Goal: Task Accomplishment & Management: Complete application form

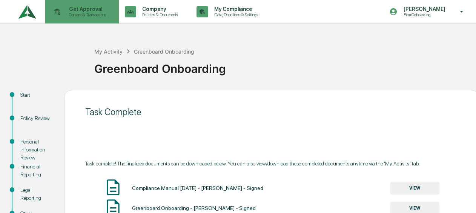
click at [86, 6] on p "Get Approval" at bounding box center [86, 9] width 47 height 6
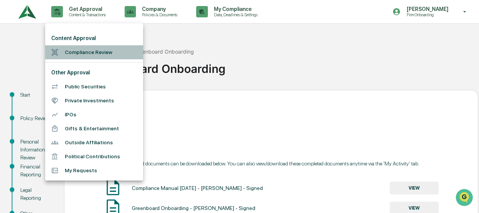
click at [82, 56] on li "Compliance Review" at bounding box center [94, 52] width 98 height 14
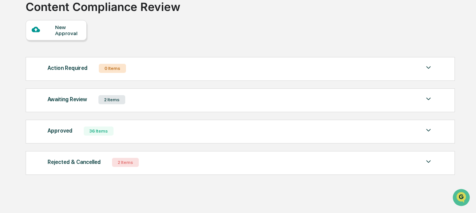
scroll to position [61, 0]
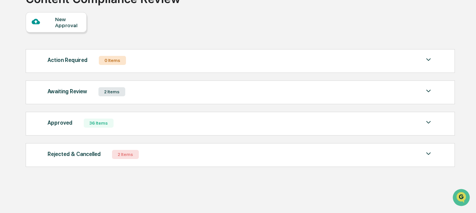
click at [96, 98] on div "Awaiting Review 2 Items File Name Review Id Created Date Requested By Complianc…" at bounding box center [240, 92] width 429 height 24
click at [136, 92] on div "Awaiting Review 2 Items" at bounding box center [239, 91] width 385 height 11
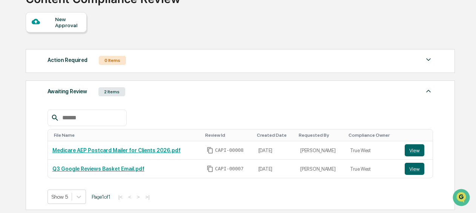
click at [145, 96] on div "Awaiting Review 2 Items" at bounding box center [239, 91] width 385 height 11
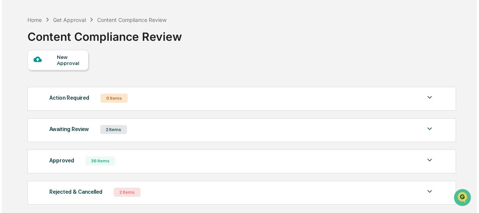
scroll to position [0, 0]
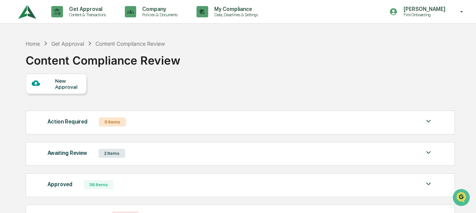
click at [73, 88] on div "New Approval" at bounding box center [67, 84] width 25 height 12
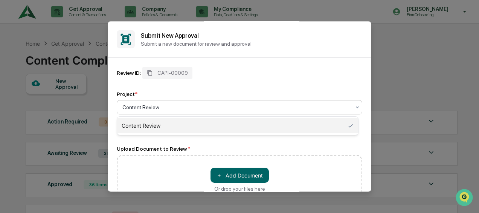
click at [161, 107] on div at bounding box center [236, 107] width 228 height 8
click at [159, 122] on div "Content Review" at bounding box center [237, 125] width 241 height 15
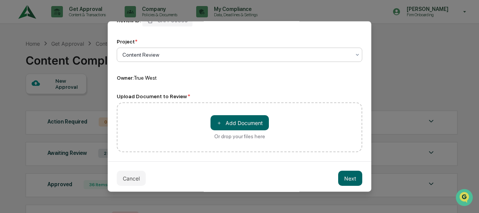
scroll to position [57, 0]
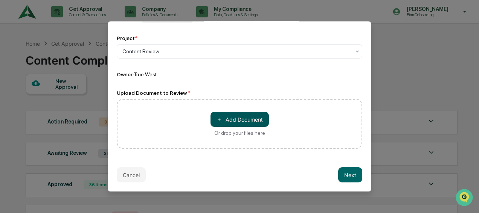
click at [230, 116] on button "＋ Add Document" at bounding box center [240, 119] width 58 height 15
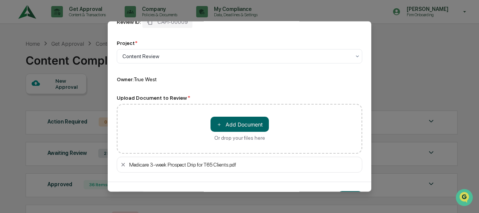
scroll to position [75, 0]
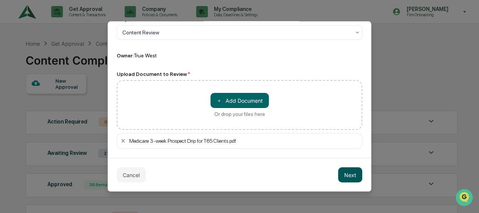
click at [344, 173] on button "Next" at bounding box center [350, 174] width 24 height 15
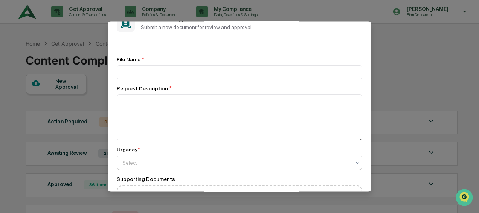
scroll to position [0, 0]
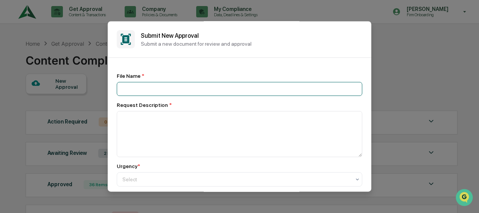
click at [180, 89] on input at bounding box center [240, 89] width 246 height 14
type input "*"
click at [122, 88] on input "**********" at bounding box center [240, 89] width 246 height 14
click at [219, 83] on input "**********" at bounding box center [240, 89] width 246 height 14
type input "**********"
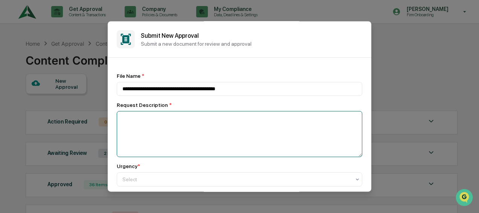
click at [206, 128] on textarea at bounding box center [240, 134] width 246 height 46
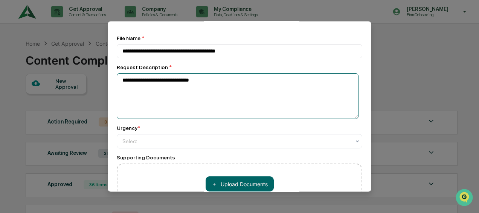
scroll to position [75, 0]
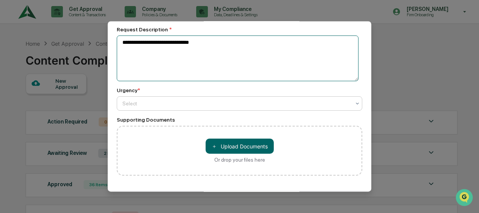
type textarea "**********"
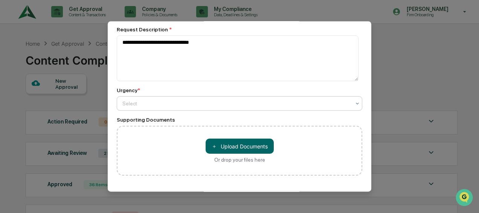
click at [167, 104] on div at bounding box center [236, 104] width 228 height 8
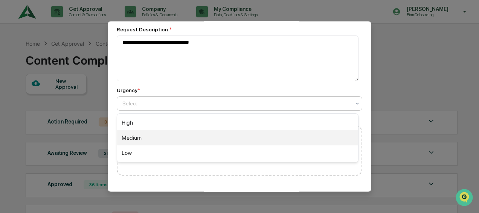
click at [165, 134] on div "Medium" at bounding box center [237, 137] width 241 height 15
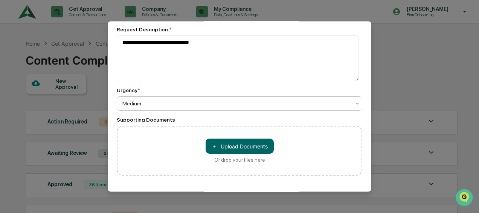
scroll to position [109, 0]
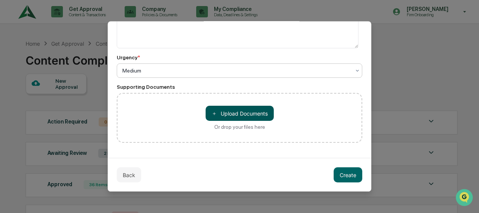
click at [239, 115] on button "＋ Upload Documents" at bounding box center [240, 113] width 68 height 15
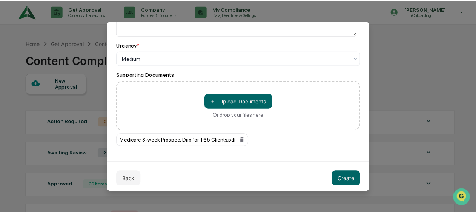
scroll to position [125, 0]
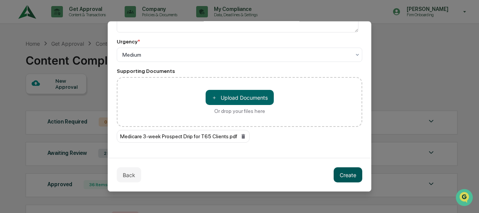
click at [340, 177] on button "Create" at bounding box center [348, 174] width 29 height 15
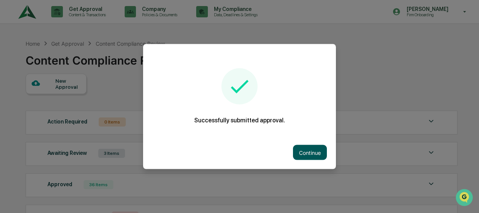
click at [311, 155] on button "Continue" at bounding box center [310, 152] width 34 height 15
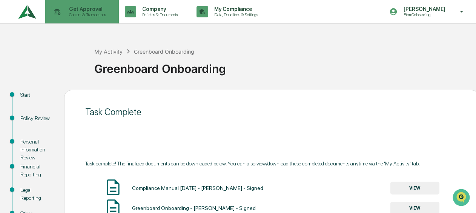
click at [78, 9] on p "Get Approval" at bounding box center [86, 9] width 47 height 6
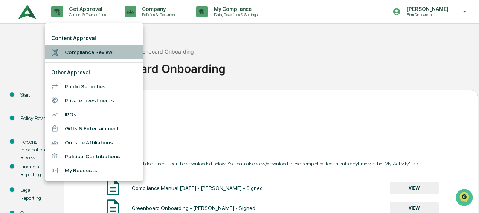
click at [77, 47] on li "Compliance Review" at bounding box center [94, 52] width 98 height 14
